Goal: Navigation & Orientation: Find specific page/section

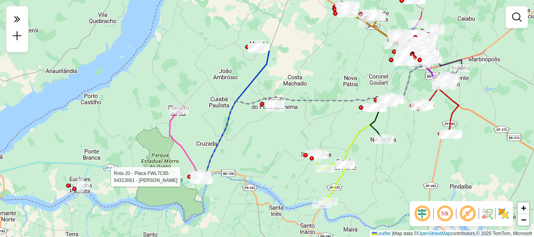
drag, startPoint x: 354, startPoint y: 169, endPoint x: 283, endPoint y: 155, distance: 73.0
click at [230, 200] on div "Rota 20 - Placa FWL7C85 54313061 - [PERSON_NAME] DA SIL Janela de atendimento G…" at bounding box center [267, 118] width 534 height 237
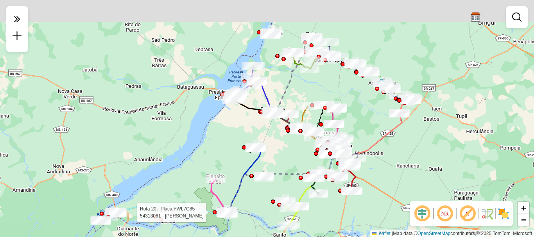
drag, startPoint x: 404, startPoint y: 119, endPoint x: 369, endPoint y: 177, distance: 68.6
click at [369, 177] on div "Rota 20 - Placa FWL7C85 54313061 - [PERSON_NAME] DA SIL Janela de atendimento G…" at bounding box center [267, 118] width 534 height 237
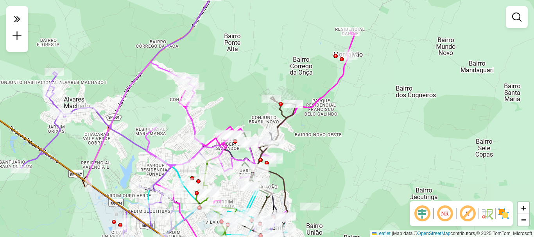
drag, startPoint x: 333, startPoint y: 187, endPoint x: 354, endPoint y: 163, distance: 31.9
click at [354, 163] on div "Rota 20 - Placa FWL7C85 54313061 - [PERSON_NAME] DA SIL Rota 4 - Placa GFH5E65 …" at bounding box center [267, 118] width 534 height 237
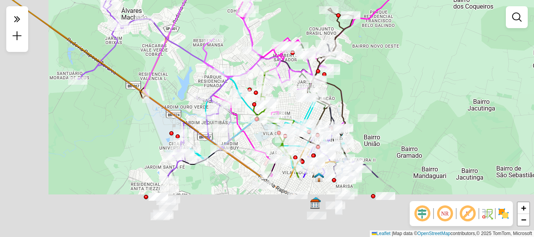
drag, startPoint x: 354, startPoint y: 161, endPoint x: 408, endPoint y: 74, distance: 101.9
click at [406, 76] on div "Rota 20 - Placa FWL7C85 54313061 - [PERSON_NAME] DA SIL Rota 4 - Placa GFH5E65 …" at bounding box center [267, 118] width 534 height 237
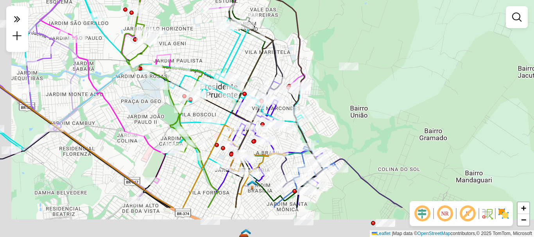
drag, startPoint x: 387, startPoint y: 109, endPoint x: 387, endPoint y: 93, distance: 16.0
click at [388, 95] on div "Rota 20 - Placa FWL7C85 54313061 - [PERSON_NAME] DA SIL Rota 4 - Placa GFH5E65 …" at bounding box center [267, 118] width 534 height 237
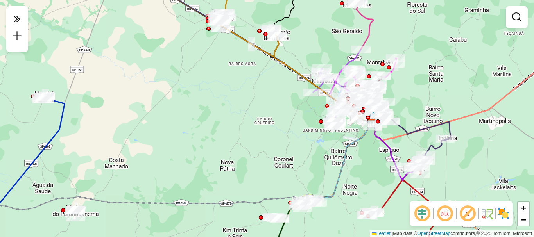
click at [422, 218] on em at bounding box center [422, 214] width 19 height 19
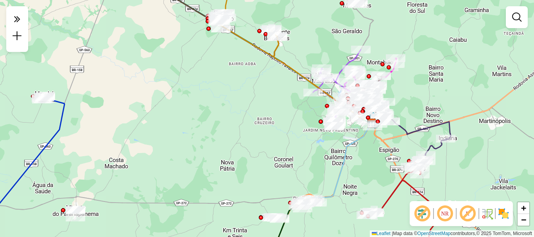
click at [422, 218] on em at bounding box center [422, 214] width 19 height 19
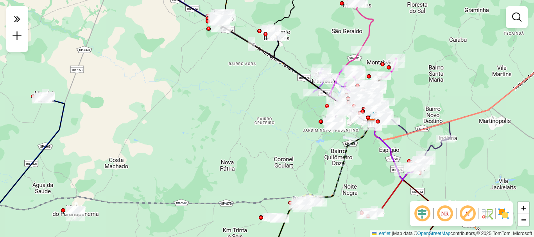
click at [422, 218] on em at bounding box center [422, 214] width 19 height 19
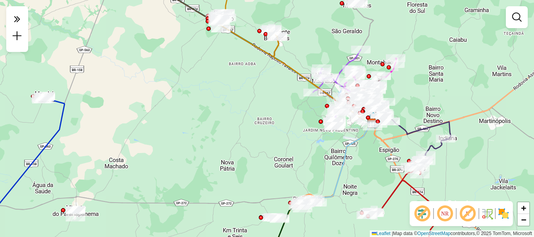
click at [422, 218] on em at bounding box center [422, 214] width 19 height 19
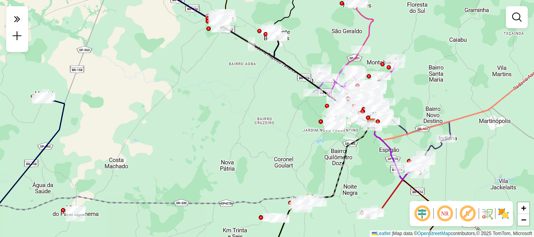
click at [422, 218] on em at bounding box center [422, 214] width 19 height 19
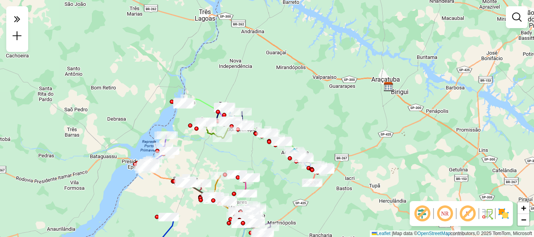
drag, startPoint x: 146, startPoint y: 134, endPoint x: 103, endPoint y: 212, distance: 89.3
click at [103, 212] on div "Rota 20 - Placa FWL7C85 54313061 - [PERSON_NAME] DA SIL Rota 4 - Placa GFH5E65 …" at bounding box center [267, 118] width 534 height 237
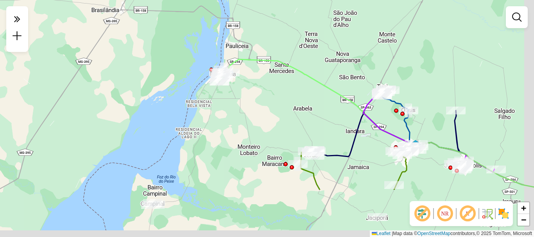
drag, startPoint x: 306, startPoint y: 166, endPoint x: 273, endPoint y: 108, distance: 67.3
click at [273, 108] on div "Rota 20 - Placa FWL7C85 54313061 - [PERSON_NAME] DA SIL Rota 4 - Placa GFH5E65 …" at bounding box center [267, 118] width 534 height 237
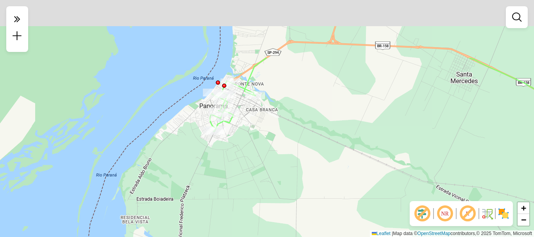
drag, startPoint x: 244, startPoint y: 64, endPoint x: 238, endPoint y: 147, distance: 83.5
click at [245, 153] on div "Rota 20 - Placa FWL7C85 54313061 - [PERSON_NAME] DA SIL Rota 4 - Placa GFH5E65 …" at bounding box center [267, 118] width 534 height 237
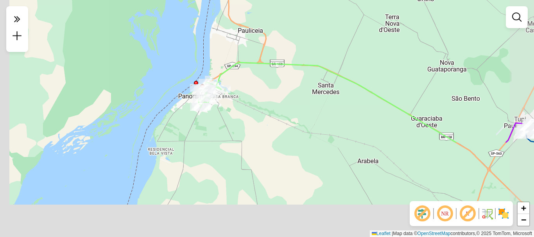
drag, startPoint x: 251, startPoint y: 147, endPoint x: 260, endPoint y: 78, distance: 70.3
click at [262, 76] on div "Rota 20 - Placa FWL7C85 54313061 - [PERSON_NAME] DA SIL Rota 4 - Placa GFH5E65 …" at bounding box center [267, 118] width 534 height 237
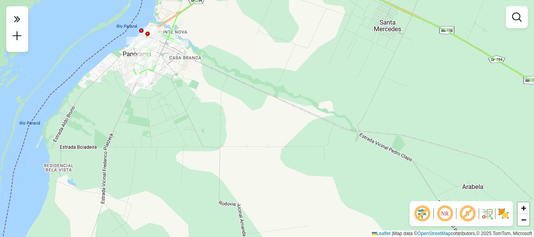
drag, startPoint x: 273, startPoint y: 162, endPoint x: 206, endPoint y: 81, distance: 105.1
click at [207, 82] on div "Rota 20 - Placa FWL7C85 54313061 - [PERSON_NAME] DA SIL Rota 4 - Placa GFH5E65 …" at bounding box center [267, 118] width 534 height 237
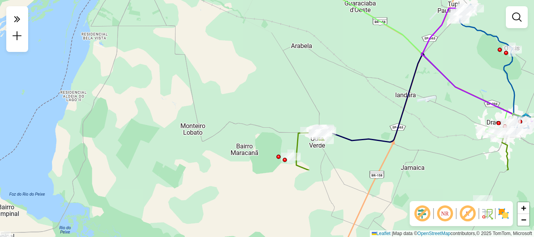
drag, startPoint x: 261, startPoint y: 130, endPoint x: 225, endPoint y: 54, distance: 83.7
click at [225, 54] on div "Rota 20 - Placa FWL7C85 54313061 - [PERSON_NAME] DA SIL Rota 4 - Placa GFH5E65 …" at bounding box center [267, 118] width 534 height 237
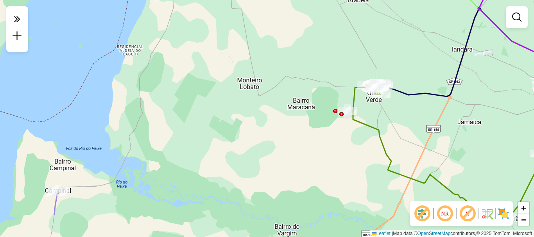
drag, startPoint x: 223, startPoint y: 159, endPoint x: 279, endPoint y: 113, distance: 72.9
click at [279, 113] on div "Rota 20 - Placa FWL7C85 54313061 - [PERSON_NAME] DA SIL Rota 4 - Placa GFH5E65 …" at bounding box center [267, 118] width 534 height 237
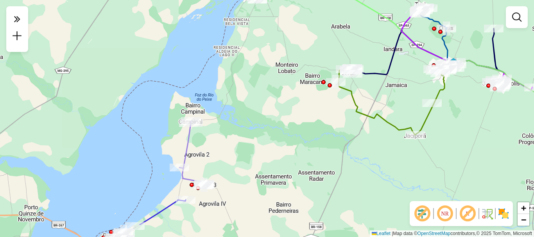
drag, startPoint x: 184, startPoint y: 172, endPoint x: 207, endPoint y: 154, distance: 29.3
click at [207, 157] on div "Rota 20 - Placa FWL7C85 54313061 - [PERSON_NAME] DA SIL Rota 4 - Placa GFH5E65 …" at bounding box center [267, 118] width 534 height 237
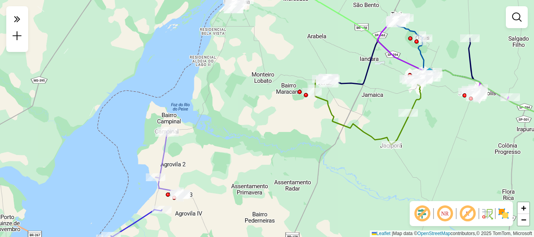
drag, startPoint x: 264, startPoint y: 124, endPoint x: 242, endPoint y: 140, distance: 27.0
click at [242, 140] on div "Rota 20 - Placa FWL7C85 54313061 - [PERSON_NAME] DA SIL Rota 4 - Placa GFH5E65 …" at bounding box center [267, 118] width 534 height 237
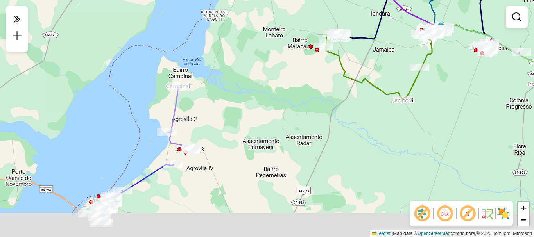
drag, startPoint x: 162, startPoint y: 191, endPoint x: 185, endPoint y: 88, distance: 105.6
click at [180, 122] on div "Rota 20 - Placa FWL7C85 54313061 - [PERSON_NAME] DA SIL Rota 4 - Placa GFH5E65 …" at bounding box center [267, 118] width 534 height 237
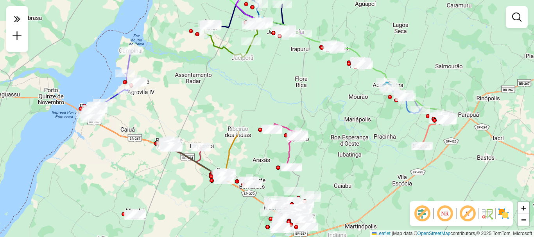
drag, startPoint x: 194, startPoint y: 165, endPoint x: 179, endPoint y: 92, distance: 75.1
click at [179, 92] on div "Rota 20 - Placa FWL7C85 54313061 - [PERSON_NAME] DA SIL Rota 4 - Placa GFH5E65 …" at bounding box center [267, 118] width 534 height 237
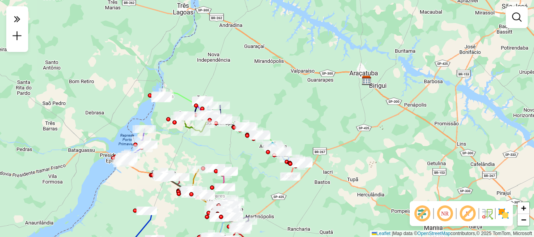
drag, startPoint x: 178, startPoint y: 91, endPoint x: 169, endPoint y: 159, distance: 68.4
click at [169, 159] on div "Rota 20 - Placa FWL7C85 54313061 - [PERSON_NAME] DA SIL Rota 4 - Placa GFH5E65 …" at bounding box center [267, 118] width 534 height 237
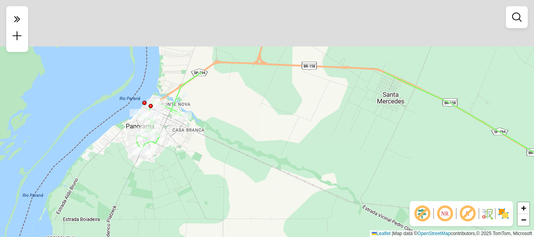
drag, startPoint x: 158, startPoint y: 81, endPoint x: 159, endPoint y: 148, distance: 66.9
click at [178, 179] on div "Rota 20 - Placa FWL7C85 54313061 - [PERSON_NAME] DA SIL Rota 4 - Placa GFH5E65 …" at bounding box center [267, 118] width 534 height 237
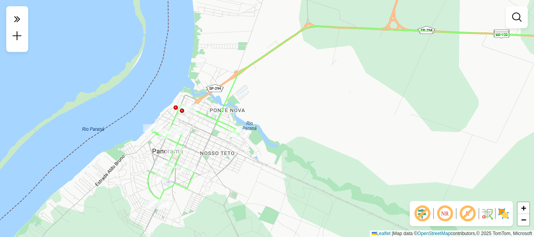
drag, startPoint x: 350, startPoint y: 132, endPoint x: 194, endPoint y: 81, distance: 163.9
click at [196, 81] on div "Rota 20 - Placa FWL7C85 54313061 - [PERSON_NAME] DA SIL Rota 4 - Placa GFH5E65 …" at bounding box center [267, 118] width 534 height 237
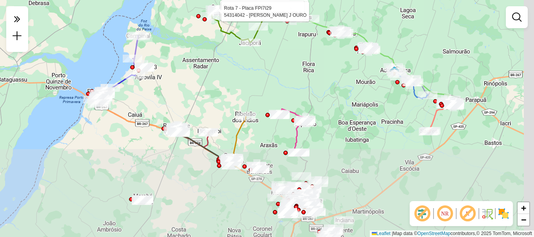
drag, startPoint x: 266, startPoint y: 174, endPoint x: 249, endPoint y: 75, distance: 100.5
click at [248, 77] on div "Rota 20 - Placa FWL7C85 54313061 - [PERSON_NAME] DA SIL Rota 4 - Placa GFH5E65 …" at bounding box center [267, 118] width 534 height 237
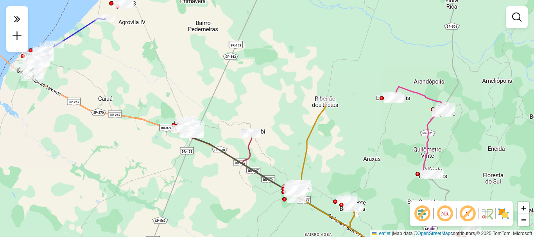
drag, startPoint x: 156, startPoint y: 148, endPoint x: 197, endPoint y: 154, distance: 41.6
click at [127, 211] on div "Rota 20 - Placa FWL7C85 54313061 - [PERSON_NAME] DA SIL Rota 4 - Placa GFH5E65 …" at bounding box center [267, 118] width 534 height 237
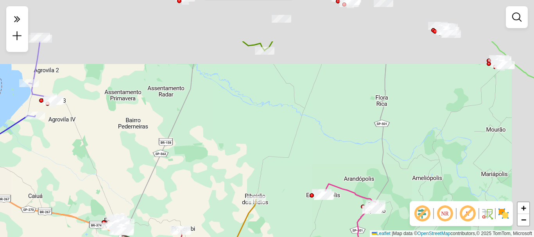
drag, startPoint x: 243, startPoint y: 131, endPoint x: 235, endPoint y: 155, distance: 25.1
click at [202, 193] on div "Rota 20 - Placa FWL7C85 54313061 - [PERSON_NAME] DA SIL Rota 4 - Placa GFH5E65 …" at bounding box center [267, 118] width 534 height 237
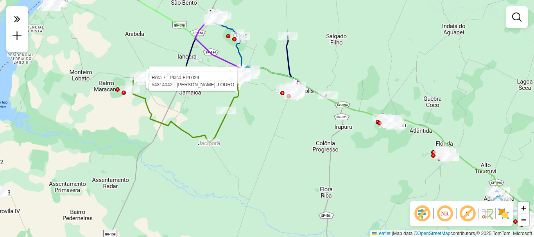
drag, startPoint x: 234, startPoint y: 165, endPoint x: 231, endPoint y: 174, distance: 9.3
click at [231, 174] on div "Rota 20 - Placa FWL7C85 54313061 - [PERSON_NAME] DA SIL Rota 4 - Placa GFH5E65 …" at bounding box center [267, 118] width 534 height 237
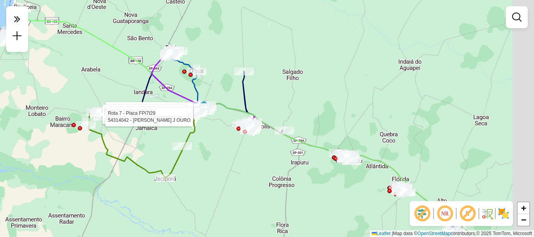
click at [220, 176] on div "Rota 20 - Placa FWL7C85 54313061 - [PERSON_NAME] DA SIL Rota 4 - Placa GFH5E65 …" at bounding box center [267, 118] width 534 height 237
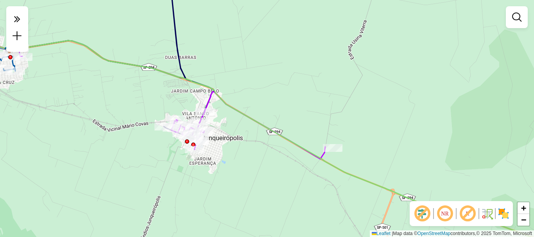
drag, startPoint x: 236, startPoint y: 165, endPoint x: 259, endPoint y: 161, distance: 23.4
click at [259, 161] on div "Rota 20 - Placa FWL7C85 54313061 - [PERSON_NAME] DA SIL Rota 4 - Placa GFH5E65 …" at bounding box center [267, 118] width 534 height 237
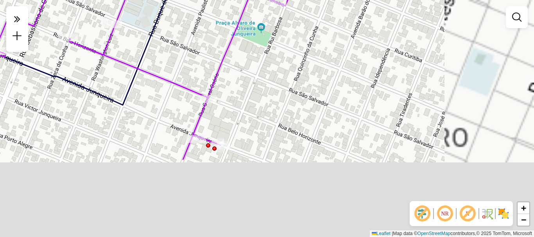
drag, startPoint x: 261, startPoint y: 157, endPoint x: 198, endPoint y: 94, distance: 89.1
click at [198, 94] on icon at bounding box center [68, 17] width 464 height 285
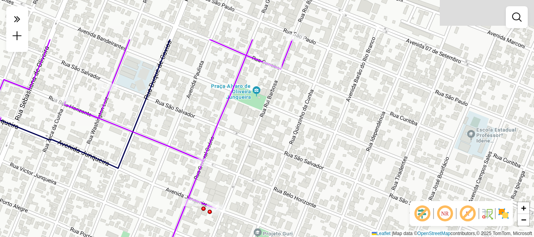
drag, startPoint x: 264, startPoint y: 98, endPoint x: 260, endPoint y: 169, distance: 70.9
click at [260, 169] on div "Rota 20 - Placa FWL7C85 54313061 - [PERSON_NAME] DA SIL Rota 4 - Placa GFH5E65 …" at bounding box center [267, 118] width 534 height 237
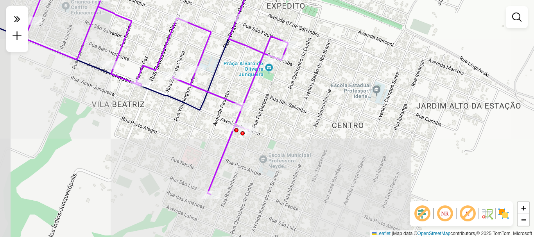
drag, startPoint x: 261, startPoint y: 168, endPoint x: 272, endPoint y: 121, distance: 47.7
click at [272, 121] on div "Rota 20 - Placa FWL7C85 54313061 - [PERSON_NAME] DA SIL Rota 4 - Placa GFH5E65 …" at bounding box center [267, 118] width 534 height 237
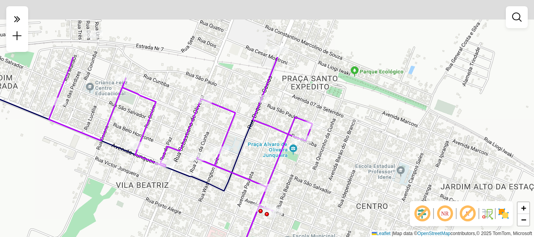
drag, startPoint x: 212, startPoint y: 112, endPoint x: 222, endPoint y: 163, distance: 52.2
click at [232, 174] on icon at bounding box center [181, 166] width 264 height 219
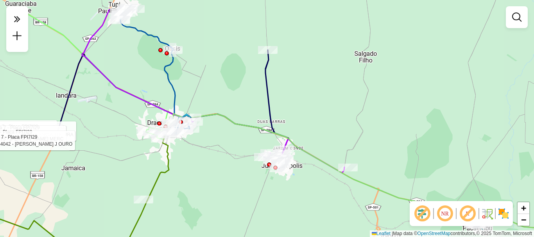
drag, startPoint x: 319, startPoint y: 79, endPoint x: 291, endPoint y: 110, distance: 42.1
click at [291, 110] on div "Rota 20 - Placa FWL7C85 54313061 - [PERSON_NAME] DA SIL Rota 4 - Placa GFH5E65 …" at bounding box center [267, 118] width 534 height 237
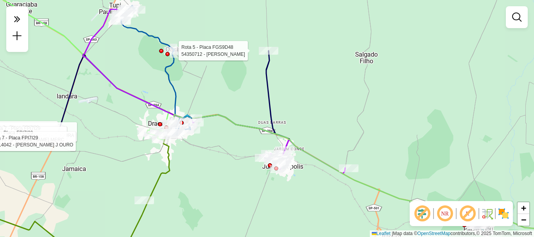
select select "**********"
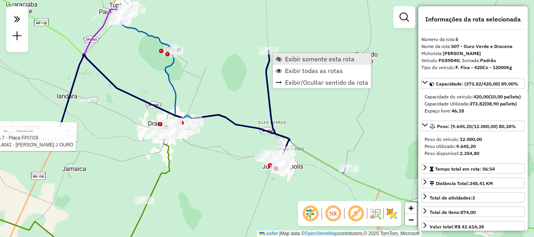
click at [286, 56] on span "Exibir somente esta rota" at bounding box center [320, 59] width 70 height 6
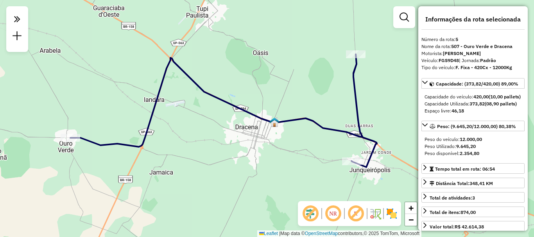
drag, startPoint x: 316, startPoint y: 107, endPoint x: 262, endPoint y: 96, distance: 54.6
click at [262, 96] on div "Janela de atendimento Grade de atendimento Capacidade Transportadoras Veículos …" at bounding box center [267, 118] width 534 height 237
drag, startPoint x: 289, startPoint y: 155, endPoint x: 218, endPoint y: 129, distance: 75.6
click at [223, 128] on div "Janela de atendimento Grade de atendimento Capacidade Transportadoras Veículos …" at bounding box center [267, 118] width 534 height 237
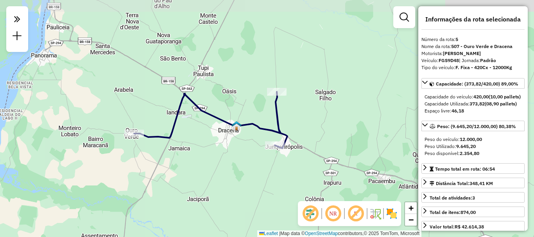
drag, startPoint x: 201, startPoint y: 150, endPoint x: 224, endPoint y: 164, distance: 27.0
click at [224, 164] on div "Janela de atendimento Grade de atendimento Capacidade Transportadoras Veículos …" at bounding box center [267, 118] width 534 height 237
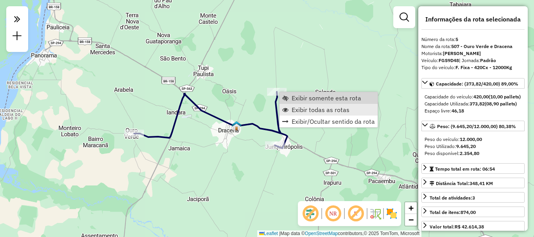
click at [300, 105] on link "Exibir todas as rotas" at bounding box center [329, 110] width 98 height 12
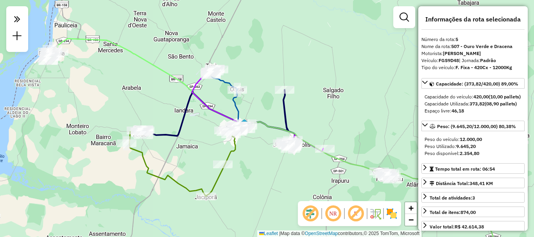
drag, startPoint x: 267, startPoint y: 118, endPoint x: 272, endPoint y: 116, distance: 5.3
click at [272, 116] on div "Janela de atendimento Grade de atendimento Capacidade Transportadoras Veículos …" at bounding box center [267, 118] width 534 height 237
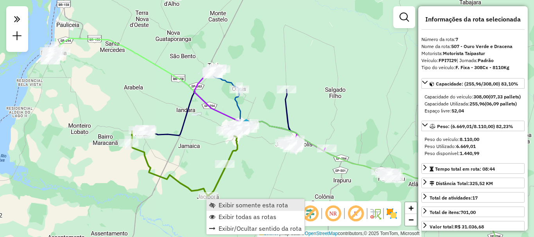
click at [232, 204] on span "Exibir somente esta rota" at bounding box center [254, 205] width 70 height 6
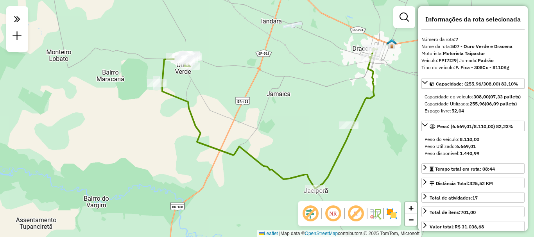
drag, startPoint x: 288, startPoint y: 123, endPoint x: 282, endPoint y: 139, distance: 17.2
click at [285, 139] on div "Janela de atendimento Grade de atendimento Capacidade Transportadoras Veículos …" at bounding box center [267, 118] width 534 height 237
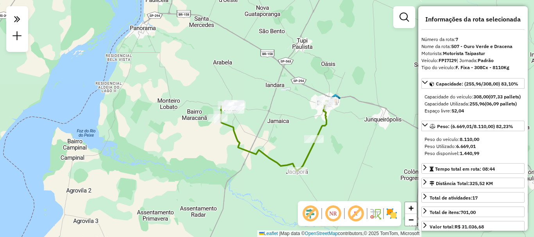
drag, startPoint x: 288, startPoint y: 119, endPoint x: 272, endPoint y: 129, distance: 18.6
click at [272, 129] on div "Janela de atendimento Grade de atendimento Capacidade Transportadoras Veículos …" at bounding box center [267, 118] width 534 height 237
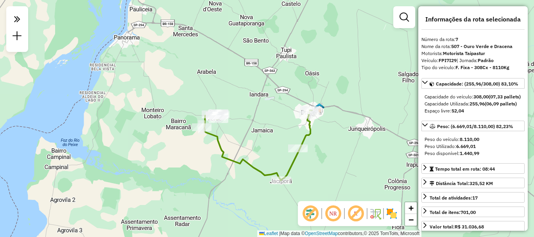
click at [266, 114] on div "Janela de atendimento Grade de atendimento Capacidade Transportadoras Veículos …" at bounding box center [267, 118] width 534 height 237
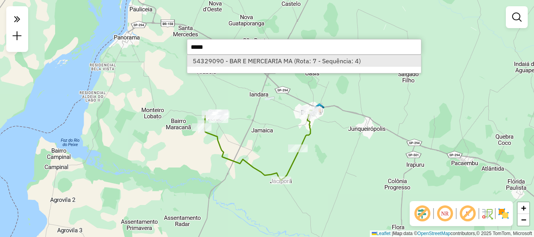
type input "*****"
click at [273, 61] on li "54329090 - BAR E MERCEARIA MA (Rota: 7 - Sequência: 4)" at bounding box center [304, 61] width 234 height 12
select select "**********"
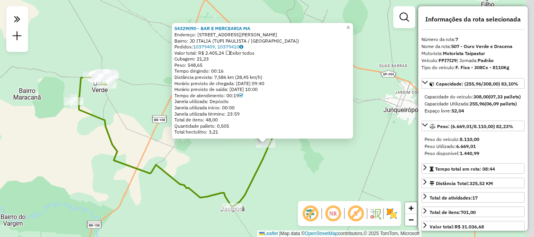
drag, startPoint x: 390, startPoint y: 160, endPoint x: 339, endPoint y: 185, distance: 56.7
click at [339, 185] on div "54329090 - BAR E MERCEARIA MA Endereço: [STREET_ADDRESS][PERSON_NAME] Pedidos: …" at bounding box center [267, 118] width 534 height 237
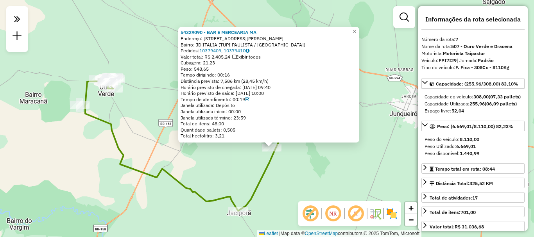
drag, startPoint x: 165, startPoint y: 132, endPoint x: 184, endPoint y: 143, distance: 21.7
click at [184, 143] on div "54329090 - BAR E MERCEARIA MA Endereço: [STREET_ADDRESS][PERSON_NAME] Pedidos: …" at bounding box center [267, 118] width 534 height 237
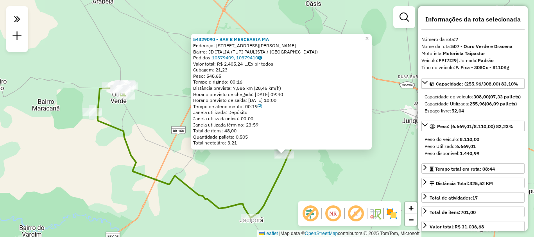
drag, startPoint x: 165, startPoint y: 132, endPoint x: 204, endPoint y: 137, distance: 39.5
click at [203, 138] on div "54329090 - BAR E MERCEARIA MA Endereço: [STREET_ADDRESS][PERSON_NAME] Pedidos: …" at bounding box center [267, 118] width 534 height 237
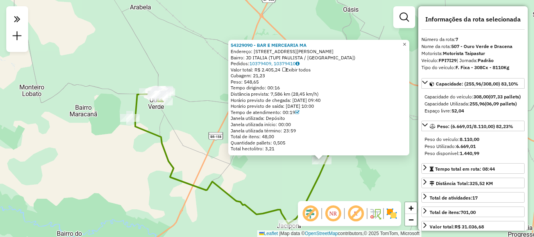
click at [406, 43] on span "×" at bounding box center [405, 44] width 4 height 7
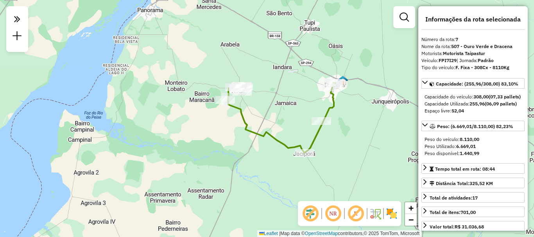
drag, startPoint x: 209, startPoint y: 115, endPoint x: 245, endPoint y: 113, distance: 35.6
click at [245, 113] on icon at bounding box center [282, 118] width 108 height 70
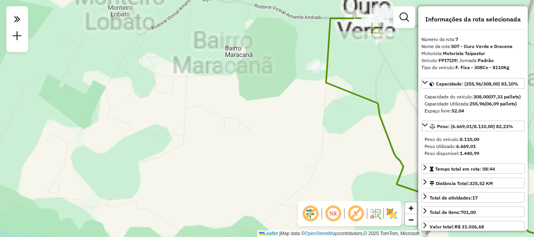
drag, startPoint x: 275, startPoint y: 124, endPoint x: 193, endPoint y: 134, distance: 83.1
click at [194, 134] on div "Janela de atendimento Grade de atendimento Capacidade Transportadoras Veículos …" at bounding box center [267, 118] width 534 height 237
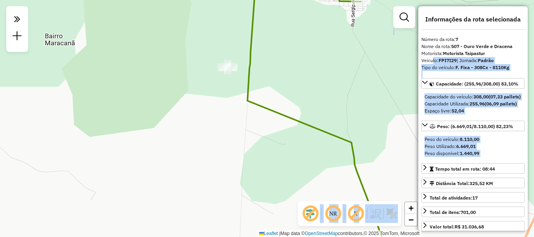
drag, startPoint x: 431, startPoint y: 61, endPoint x: 374, endPoint y: 188, distance: 138.9
click at [375, 189] on hb-router-mapa "**********" at bounding box center [267, 118] width 534 height 237
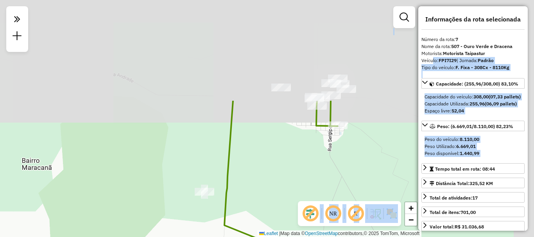
drag, startPoint x: 329, startPoint y: 66, endPoint x: 306, endPoint y: 191, distance: 126.9
click at [306, 191] on div "Janela de atendimento Grade de atendimento Capacidade Transportadoras Veículos …" at bounding box center [267, 118] width 534 height 237
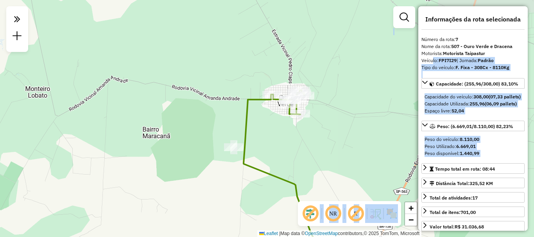
drag, startPoint x: 300, startPoint y: 157, endPoint x: 287, endPoint y: 151, distance: 14.9
click at [287, 151] on div "Janela de atendimento Grade de atendimento Capacidade Transportadoras Veículos …" at bounding box center [267, 118] width 534 height 237
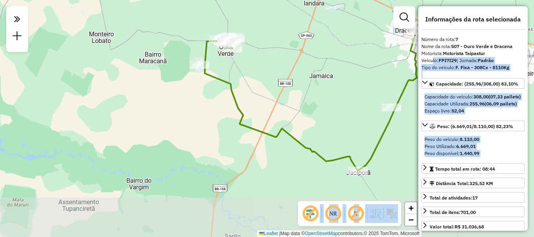
drag, startPoint x: 370, startPoint y: 140, endPoint x: 295, endPoint y: 54, distance: 113.7
click at [295, 54] on div "Janela de atendimento Grade de atendimento Capacidade Transportadoras Veículos …" at bounding box center [267, 118] width 534 height 237
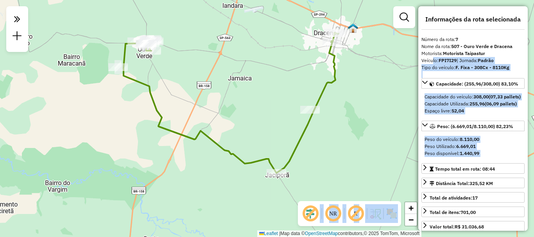
drag, startPoint x: 366, startPoint y: 139, endPoint x: 301, endPoint y: 137, distance: 65.0
click at [291, 151] on div "Janela de atendimento Grade de atendimento Capacidade Transportadoras Veículos …" at bounding box center [267, 118] width 534 height 237
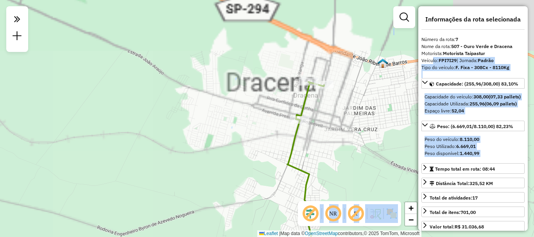
drag, startPoint x: 353, startPoint y: 61, endPoint x: 357, endPoint y: 158, distance: 97.1
click at [359, 161] on div "Janela de atendimento Grade de atendimento Capacidade Transportadoras Veículos …" at bounding box center [267, 118] width 534 height 237
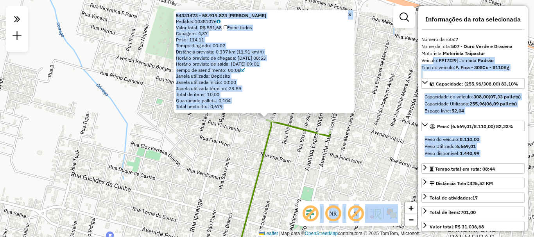
click at [352, 11] on span "×" at bounding box center [350, 14] width 4 height 7
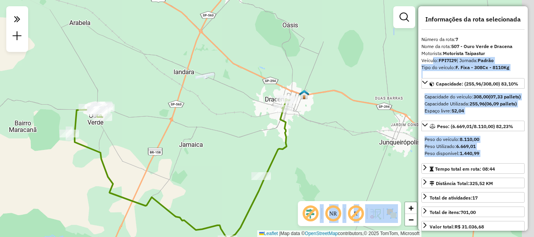
drag, startPoint x: 358, startPoint y: 133, endPoint x: 286, endPoint y: 129, distance: 71.8
click at [293, 129] on div "Janela de atendimento Grade de atendimento Capacidade Transportadoras Veículos …" at bounding box center [267, 118] width 534 height 237
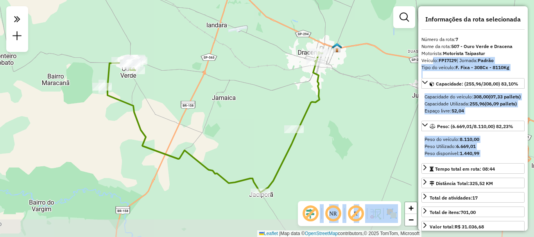
drag, startPoint x: 235, startPoint y: 130, endPoint x: 265, endPoint y: 87, distance: 52.5
click at [265, 87] on div "Janela de atendimento Grade de atendimento Capacidade Transportadoras Veículos …" at bounding box center [267, 118] width 534 height 237
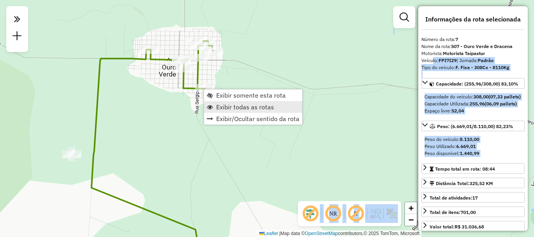
click at [222, 107] on span "Exibir todas as rotas" at bounding box center [245, 107] width 58 height 6
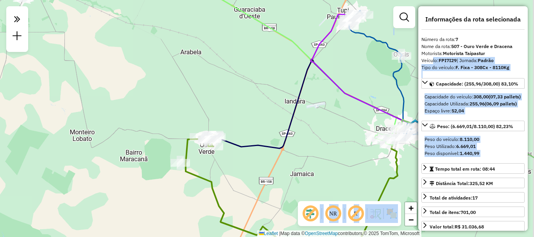
drag, startPoint x: 270, startPoint y: 153, endPoint x: 263, endPoint y: 174, distance: 22.8
click at [263, 174] on div "Janela de atendimento Grade de atendimento Capacidade Transportadoras Veículos …" at bounding box center [267, 118] width 534 height 237
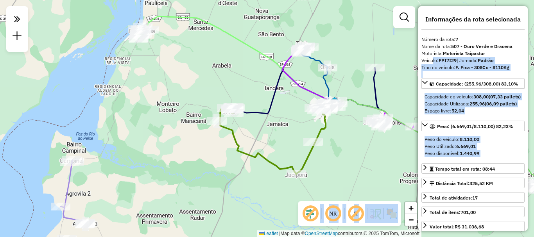
drag, startPoint x: 255, startPoint y: 130, endPoint x: 229, endPoint y: 95, distance: 43.3
click at [229, 96] on div "Janela de atendimento Grade de atendimento Capacidade Transportadoras Veículos …" at bounding box center [267, 118] width 534 height 237
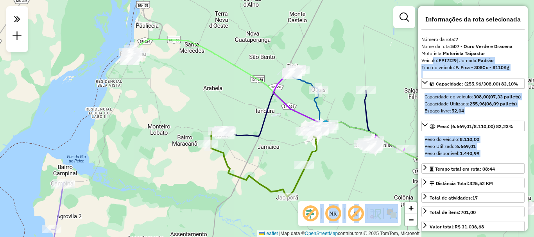
drag, startPoint x: 262, startPoint y: 153, endPoint x: 263, endPoint y: 160, distance: 7.5
click at [263, 160] on div "Janela de atendimento Grade de atendimento Capacidade Transportadoras Veículos …" at bounding box center [267, 118] width 534 height 237
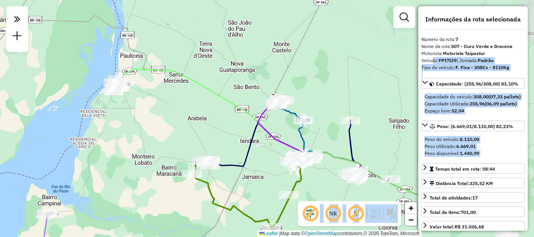
drag, startPoint x: 225, startPoint y: 85, endPoint x: 209, endPoint y: 115, distance: 33.9
click at [209, 115] on div "Janela de atendimento Grade de atendimento Capacidade Transportadoras Veículos …" at bounding box center [267, 118] width 534 height 237
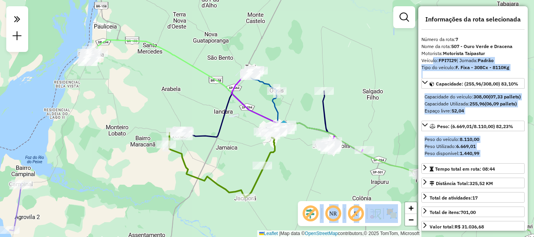
drag, startPoint x: 322, startPoint y: 100, endPoint x: 294, endPoint y: 70, distance: 41.5
click at [294, 70] on div "Janela de atendimento Grade de atendimento Capacidade Transportadoras Veículos …" at bounding box center [267, 118] width 534 height 237
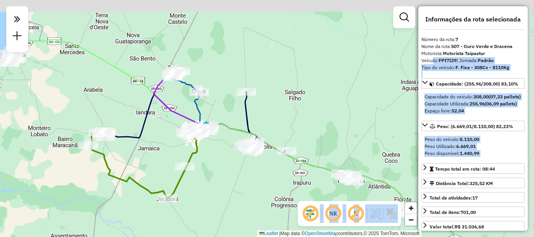
drag, startPoint x: 322, startPoint y: 160, endPoint x: 288, endPoint y: 212, distance: 62.8
click at [288, 212] on div "Janela de atendimento Grade de atendimento Capacidade Transportadoras Veículos …" at bounding box center [267, 118] width 534 height 237
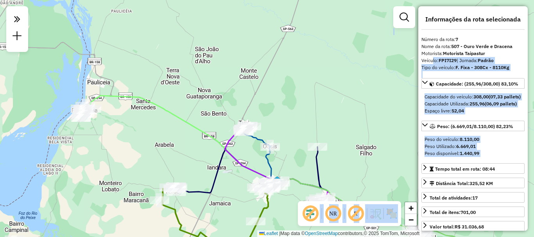
drag, startPoint x: 219, startPoint y: 123, endPoint x: 286, endPoint y: 160, distance: 76.2
click at [286, 160] on div "Janela de atendimento Grade de atendimento Capacidade Transportadoras Veículos …" at bounding box center [267, 118] width 534 height 237
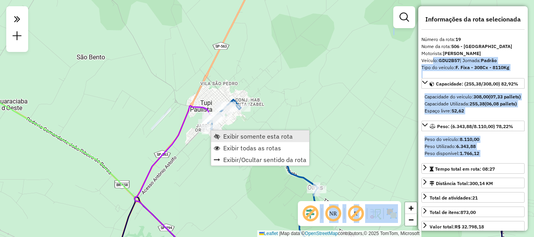
click at [229, 137] on span "Exibir somente esta rota" at bounding box center [258, 136] width 70 height 6
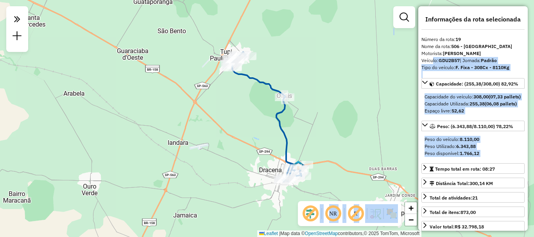
drag, startPoint x: 243, startPoint y: 110, endPoint x: 234, endPoint y: 119, distance: 11.6
click at [234, 119] on div "Janela de atendimento Grade de atendimento Capacidade Transportadoras Veículos …" at bounding box center [267, 118] width 534 height 237
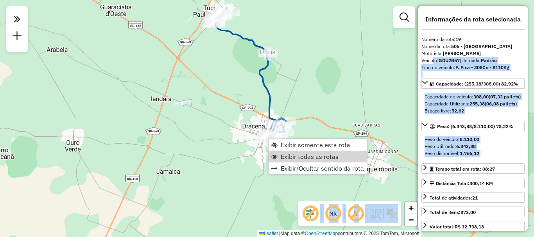
click at [281, 154] on link "Exibir todas as rotas" at bounding box center [318, 157] width 98 height 12
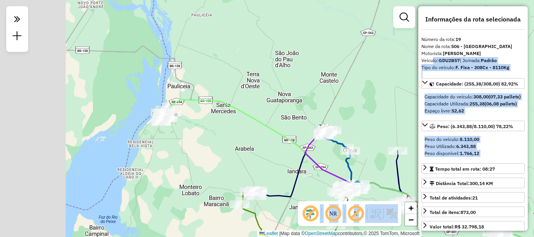
drag, startPoint x: 293, startPoint y: 203, endPoint x: 300, endPoint y: 205, distance: 6.9
click at [302, 211] on hb-router-mapa "**********" at bounding box center [267, 118] width 534 height 237
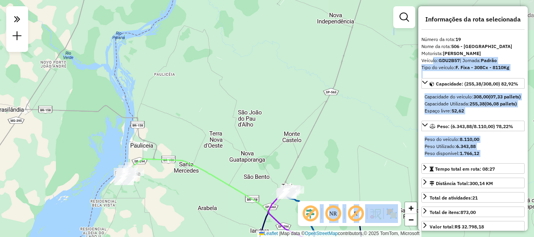
drag, startPoint x: 225, startPoint y: 135, endPoint x: 275, endPoint y: 158, distance: 55.2
click at [273, 160] on div "Janela de atendimento Grade de atendimento Capacidade Transportadoras Veículos …" at bounding box center [267, 118] width 534 height 237
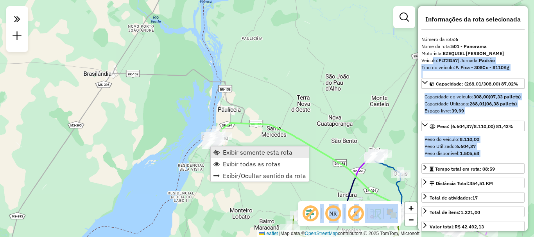
click at [236, 153] on span "Exibir somente esta rota" at bounding box center [258, 152] width 70 height 6
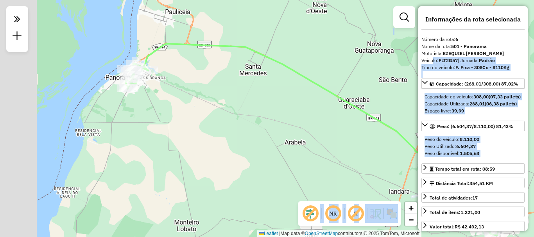
drag, startPoint x: 209, startPoint y: 171, endPoint x: 250, endPoint y: 194, distance: 47.3
click at [254, 199] on div "Janela de atendimento Grade de atendimento Capacidade Transportadoras Veículos …" at bounding box center [267, 118] width 534 height 237
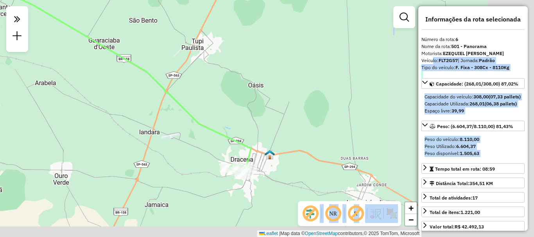
drag, startPoint x: 376, startPoint y: 174, endPoint x: 81, endPoint y: 88, distance: 306.7
click at [81, 88] on div "Janela de atendimento Grade de atendimento Capacidade Transportadoras Veículos …" at bounding box center [267, 118] width 534 height 237
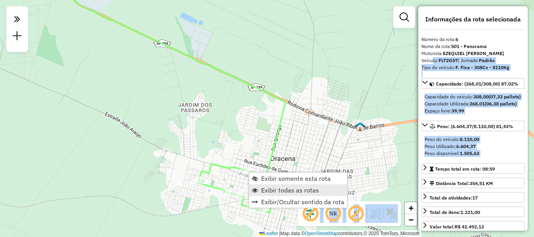
click at [287, 190] on span "Exibir todas as rotas" at bounding box center [290, 190] width 58 height 6
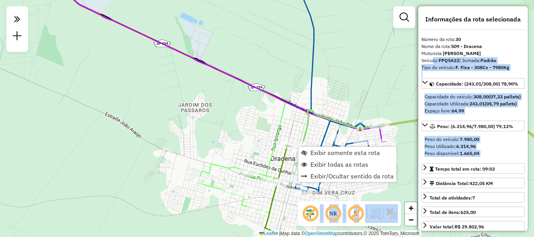
click at [210, 118] on div "Rota 30 - Placa FPQ5A22 54318871 - AUTO POSTO ALVORADA Rota 7 - Placa FPI7I29 5…" at bounding box center [267, 118] width 534 height 237
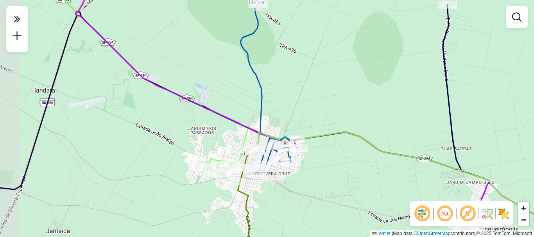
click at [300, 190] on div "Janela de atendimento Grade de atendimento Capacidade Transportadoras Veículos …" at bounding box center [267, 118] width 534 height 237
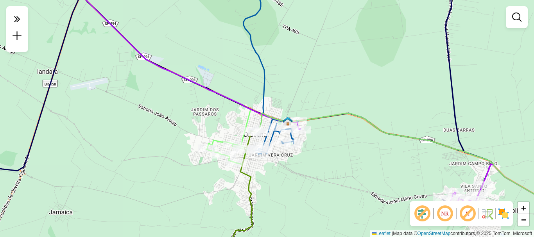
drag, startPoint x: 300, startPoint y: 190, endPoint x: 302, endPoint y: 171, distance: 18.9
click at [302, 171] on div "Janela de atendimento Grade de atendimento Capacidade Transportadoras Veículos …" at bounding box center [267, 118] width 534 height 237
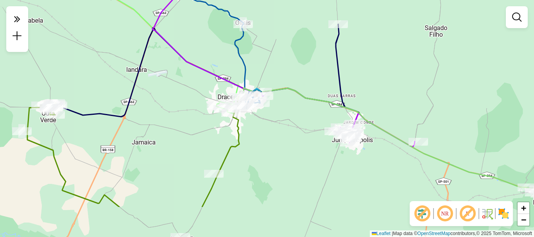
drag, startPoint x: 339, startPoint y: 139, endPoint x: 301, endPoint y: 85, distance: 65.7
click at [301, 85] on div "Janela de atendimento Grade de atendimento Capacidade Transportadoras Veículos …" at bounding box center [267, 118] width 534 height 237
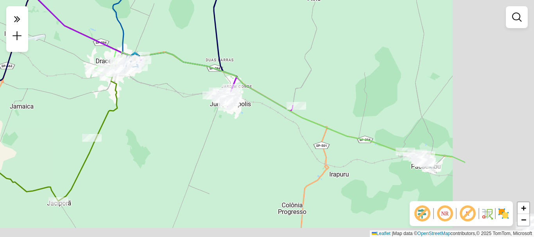
drag, startPoint x: 382, startPoint y: 181, endPoint x: 194, endPoint y: 122, distance: 197.2
click at [201, 126] on div "Janela de atendimento Grade de atendimento Capacidade Transportadoras Veículos …" at bounding box center [267, 118] width 534 height 237
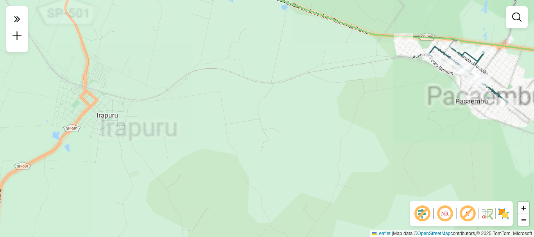
drag, startPoint x: 435, startPoint y: 142, endPoint x: 230, endPoint y: 173, distance: 207.4
click at [230, 173] on div "Janela de atendimento Grade de atendimento Capacidade Transportadoras Veículos …" at bounding box center [267, 118] width 534 height 237
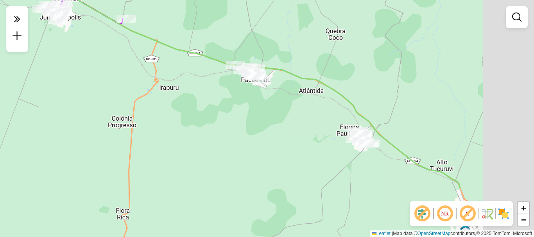
drag, startPoint x: 261, startPoint y: 107, endPoint x: 255, endPoint y: 96, distance: 12.4
click at [257, 95] on div "Janela de atendimento Grade de atendimento Capacidade Transportadoras Veículos …" at bounding box center [267, 118] width 534 height 237
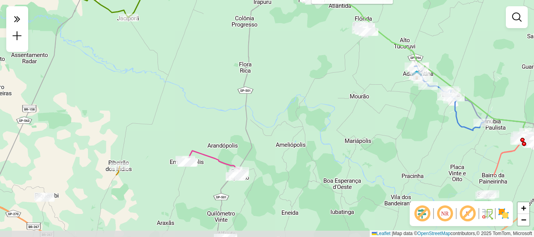
drag, startPoint x: 268, startPoint y: 138, endPoint x: 295, endPoint y: 80, distance: 64.4
click at [327, 53] on div "Rota 15 - Placa FPN7F36 54327837 - 49.719.168 MARCIA CR Janela de atendimento G…" at bounding box center [267, 118] width 534 height 237
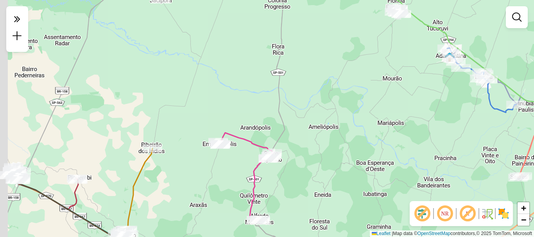
drag, startPoint x: 284, startPoint y: 88, endPoint x: 350, endPoint y: 58, distance: 71.9
click at [350, 58] on div "Rota 15 - Placa FPN7F36 54327837 - 49.719.168 MARCIA CR Janela de atendimento G…" at bounding box center [267, 118] width 534 height 237
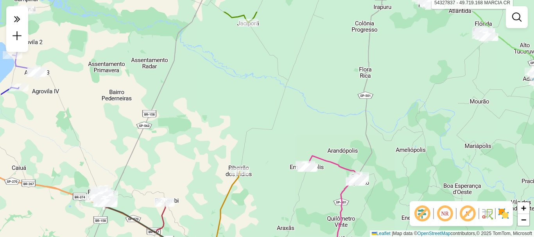
drag, startPoint x: 384, startPoint y: 166, endPoint x: 324, endPoint y: 122, distance: 74.4
click at [393, 175] on div "Rota 15 - Placa FPN7F36 54327837 - 49.719.168 MARCIA CR Janela de atendimento G…" at bounding box center [267, 118] width 534 height 237
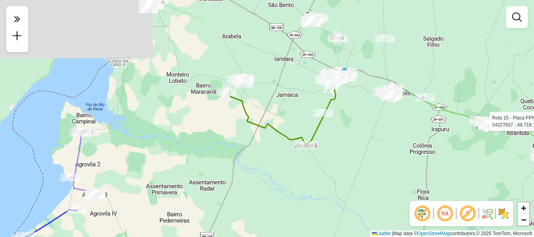
drag, startPoint x: 279, startPoint y: 81, endPoint x: 327, endPoint y: 181, distance: 111.1
click at [327, 181] on div "Rota 15 - Placa FPN7F36 54327837 - 49.719.168 MARCIA CR Janela de atendimento G…" at bounding box center [267, 118] width 534 height 237
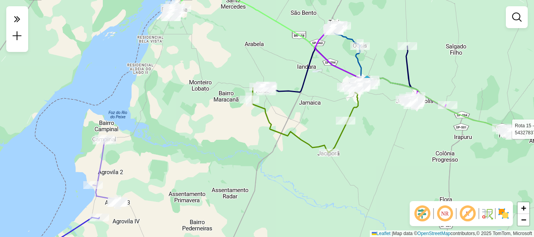
drag, startPoint x: 232, startPoint y: 180, endPoint x: 286, endPoint y: 214, distance: 63.3
click at [286, 214] on div "Rota 15 - Placa FPN7F36 54327837 - 49.719.168 MARCIA CR Janela de atendimento G…" at bounding box center [267, 118] width 534 height 237
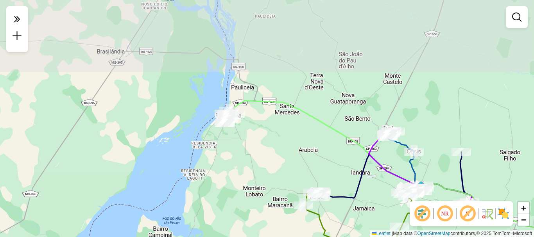
click at [230, 186] on div "Rota 15 - Placa FPN7F36 54327837 - 49.719.168 MARCIA CR Janela de atendimento G…" at bounding box center [267, 118] width 534 height 237
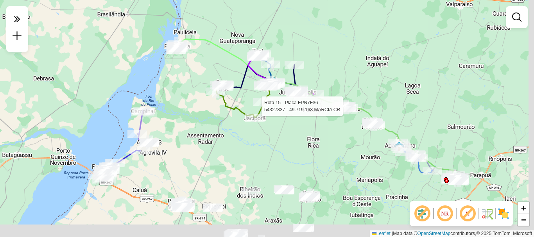
drag, startPoint x: 342, startPoint y: 112, endPoint x: 284, endPoint y: 66, distance: 73.9
click at [266, 20] on div "Rota 15 - Placa FPN7F36 54327837 - 49.719.168 MARCIA CR Janela de atendimento G…" at bounding box center [267, 118] width 534 height 237
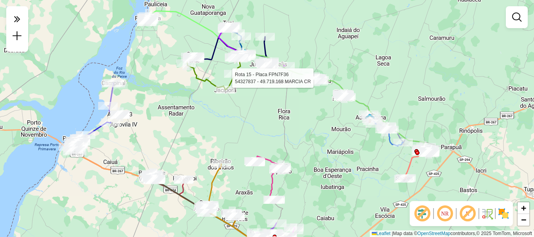
drag, startPoint x: 308, startPoint y: 142, endPoint x: 276, endPoint y: 121, distance: 37.7
click at [276, 121] on div "Rota 15 - Placa FPN7F36 54327837 - 49.719.168 MARCIA CR Janela de atendimento G…" at bounding box center [267, 118] width 534 height 237
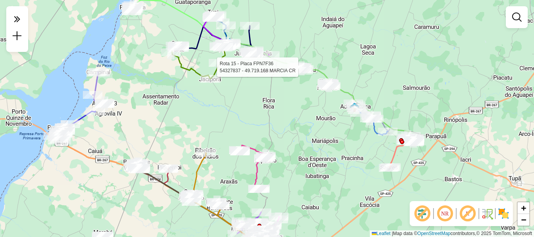
drag, startPoint x: 307, startPoint y: 135, endPoint x: 268, endPoint y: 113, distance: 44.7
click at [268, 113] on div "Rota 15 - Placa FPN7F36 54327837 - 49.719.168 MARCIA CR Janela de atendimento G…" at bounding box center [267, 118] width 534 height 237
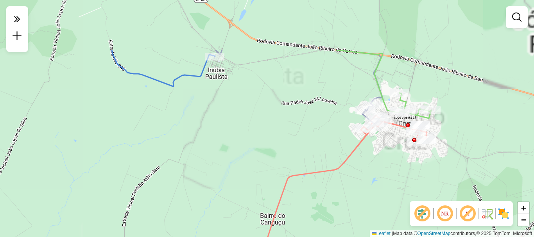
drag, startPoint x: 405, startPoint y: 131, endPoint x: 389, endPoint y: 188, distance: 59.8
click at [389, 188] on div "Rota 15 - Placa FPN7F36 54327837 - 49.719.168 MARCIA CR Janela de atendimento G…" at bounding box center [267, 118] width 534 height 237
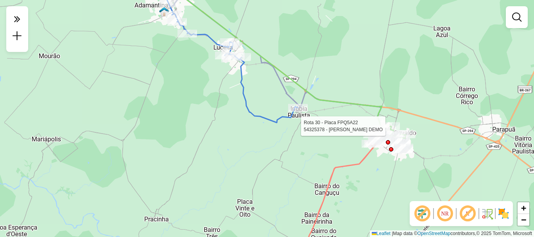
select select "**********"
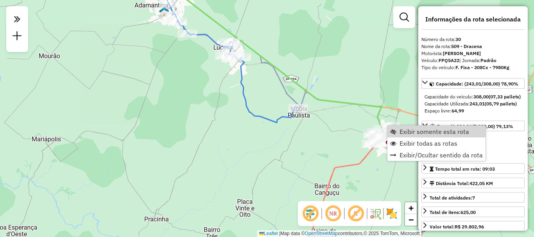
click at [333, 102] on icon at bounding box center [283, 57] width 245 height 163
click at [407, 132] on span "Exibir somente esta rota" at bounding box center [441, 133] width 70 height 6
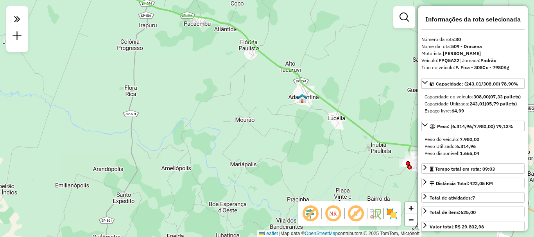
drag, startPoint x: 344, startPoint y: 116, endPoint x: 298, endPoint y: 63, distance: 70.1
click at [309, 63] on div "Janela de atendimento Grade de atendimento Capacidade Transportadoras Veículos …" at bounding box center [267, 118] width 534 height 237
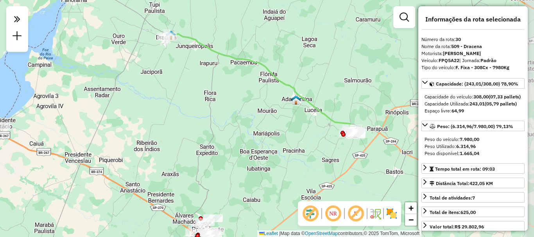
drag, startPoint x: 280, startPoint y: 104, endPoint x: 277, endPoint y: 122, distance: 18.2
click at [277, 122] on div "Janela de atendimento Grade de atendimento Capacidade Transportadoras Veículos …" at bounding box center [267, 118] width 534 height 237
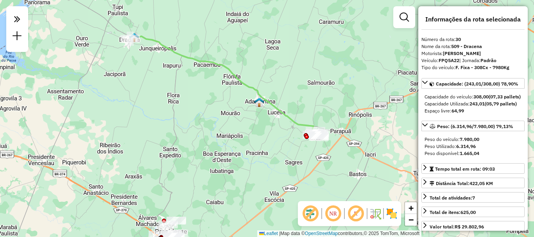
drag, startPoint x: 312, startPoint y: 131, endPoint x: 299, endPoint y: 153, distance: 25.4
click at [300, 156] on div "Janela de atendimento Grade de atendimento Capacidade Transportadoras Veículos …" at bounding box center [267, 118] width 534 height 237
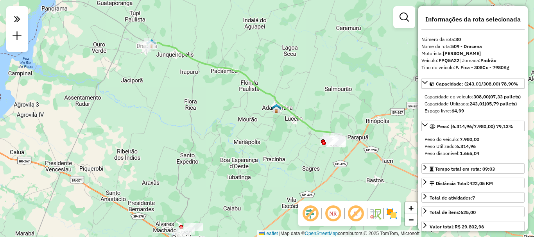
drag, startPoint x: 365, startPoint y: 114, endPoint x: 372, endPoint y: 110, distance: 8.1
click at [372, 110] on div "Janela de atendimento Grade de atendimento Capacidade Transportadoras Veículos …" at bounding box center [267, 118] width 534 height 237
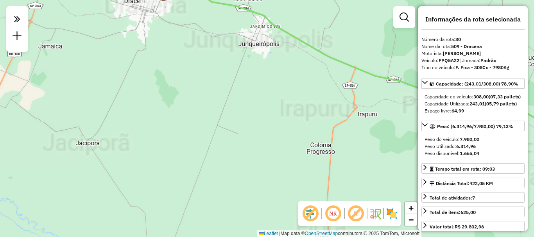
drag, startPoint x: 162, startPoint y: 53, endPoint x: 199, endPoint y: 168, distance: 121.0
click at [199, 168] on div "Janela de atendimento Grade de atendimento Capacidade Transportadoras Veículos …" at bounding box center [267, 118] width 534 height 237
